Goal: Information Seeking & Learning: Learn about a topic

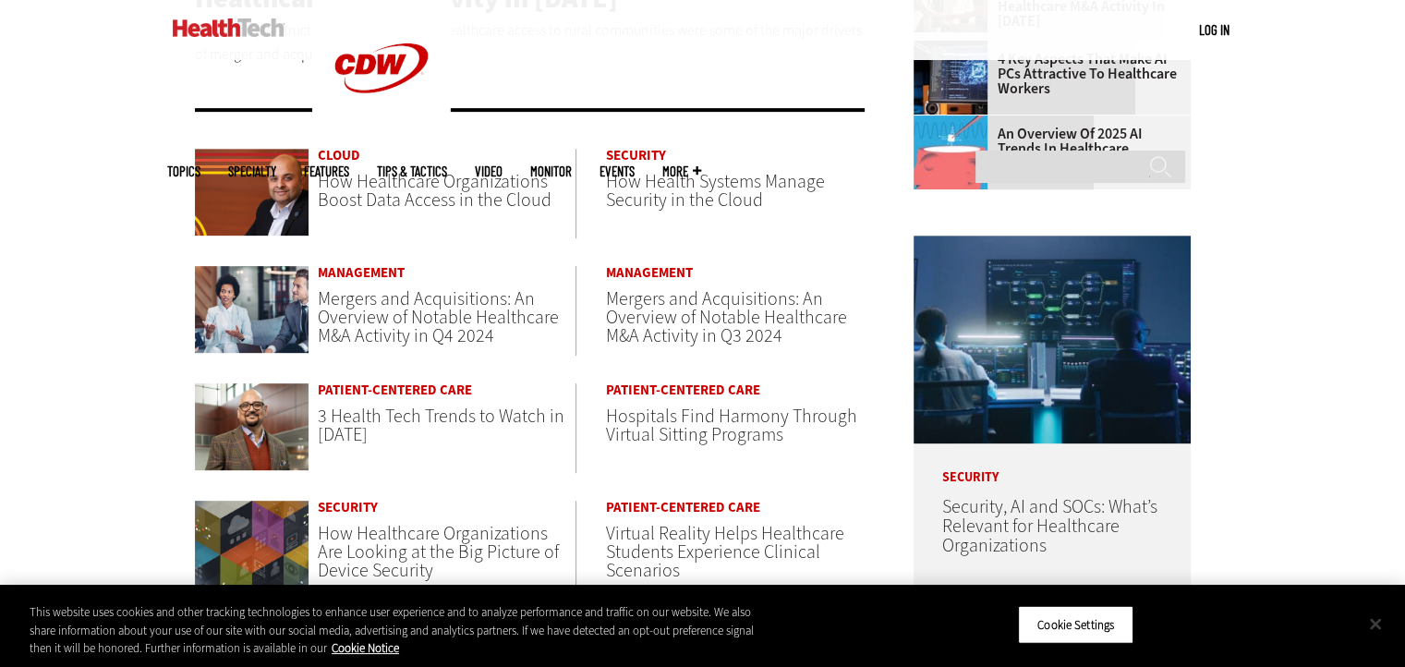
scroll to position [734, 0]
click at [1375, 629] on button "Close" at bounding box center [1375, 623] width 41 height 41
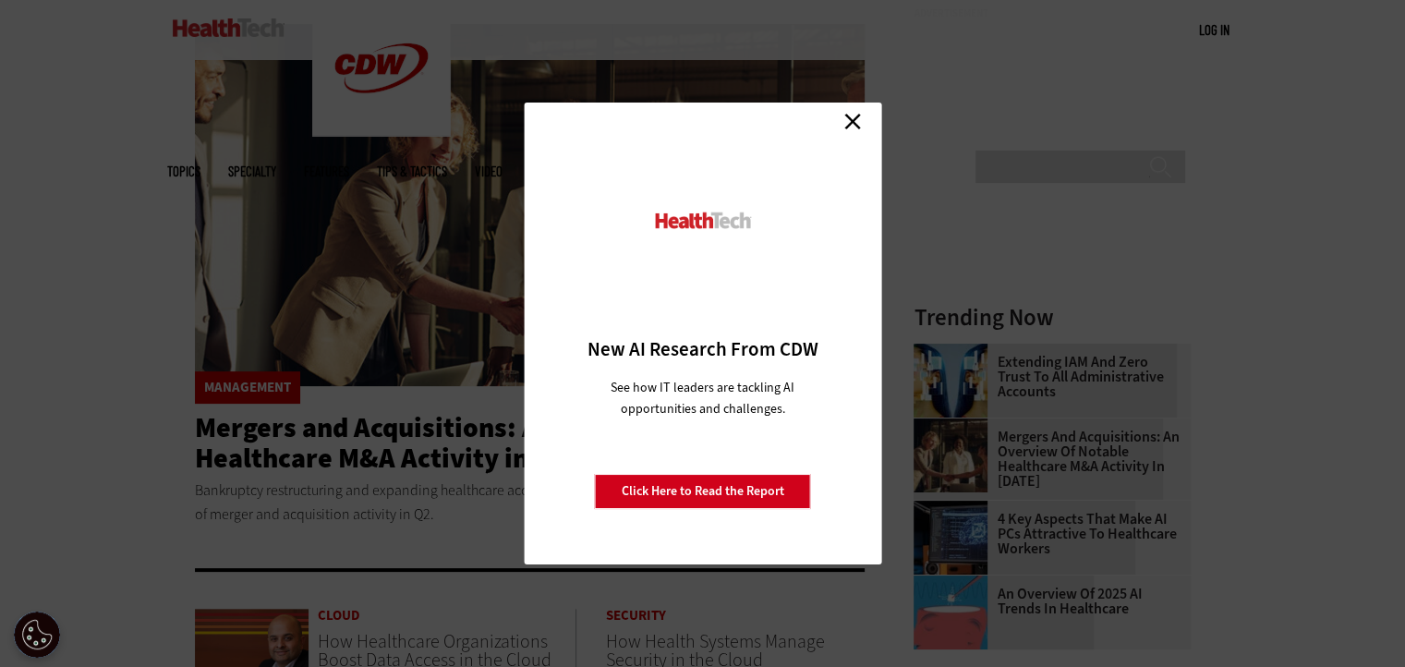
scroll to position [273, 0]
drag, startPoint x: 151, startPoint y: 385, endPoint x: 140, endPoint y: 384, distance: 11.1
click at [143, 387] on div "Close New AI Research From CDW See how IT leaders are tackling AI opportunities…" at bounding box center [702, 333] width 1405 height 667
click at [855, 117] on link "Close" at bounding box center [853, 121] width 28 height 28
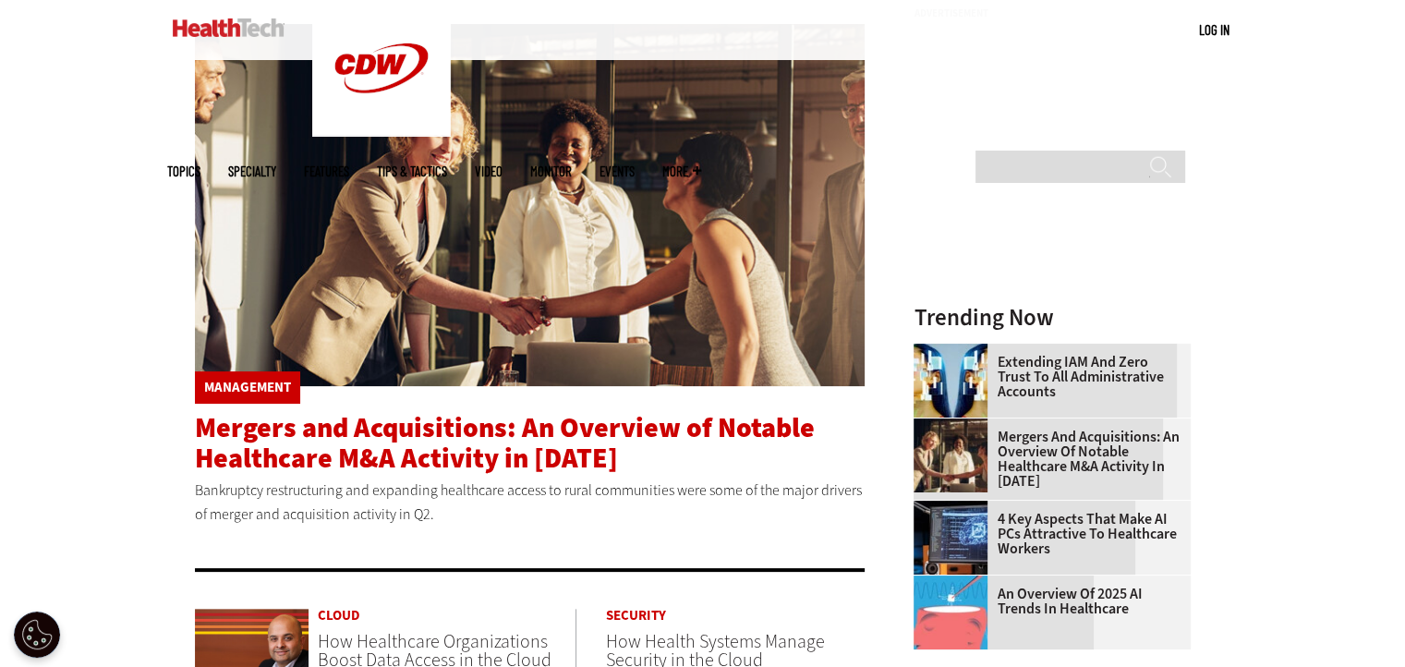
click at [622, 433] on span "Mergers and Acquisitions: An Overview of Notable Healthcare M&A Activity in [DA…" at bounding box center [505, 442] width 620 height 67
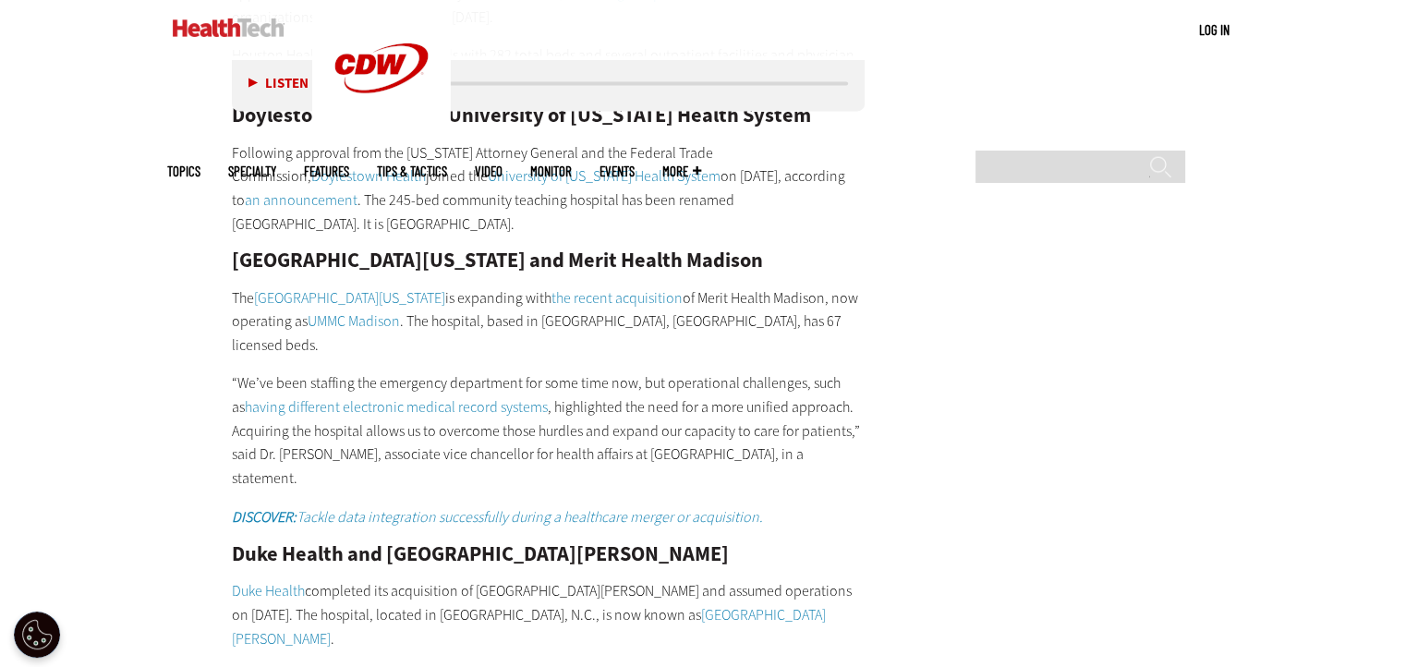
scroll to position [3021, 0]
